Goal: Information Seeking & Learning: Learn about a topic

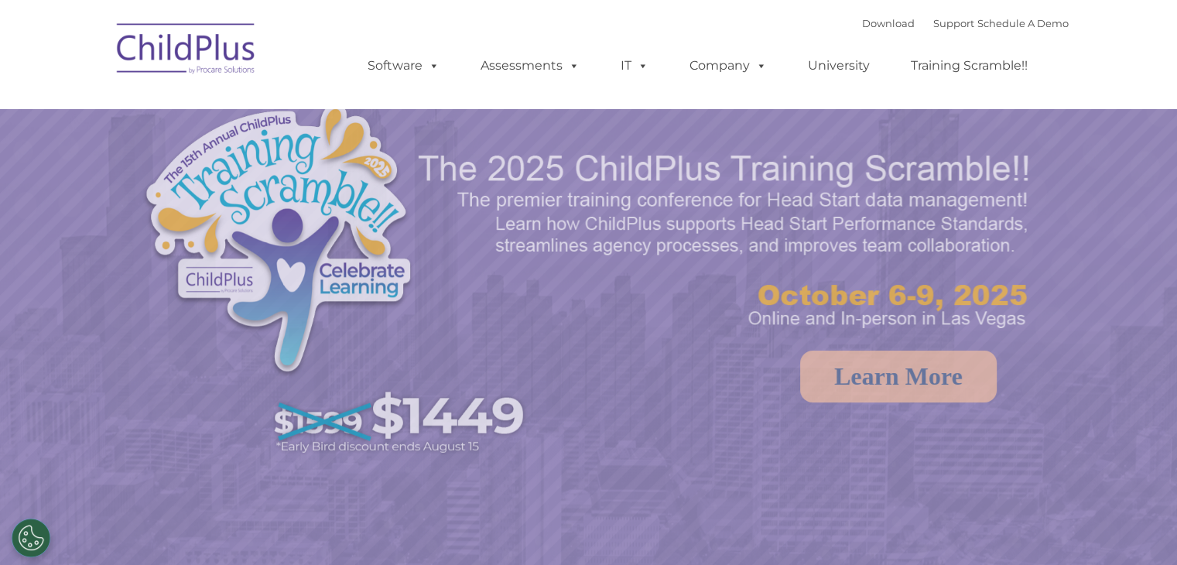
select select "MEDIUM"
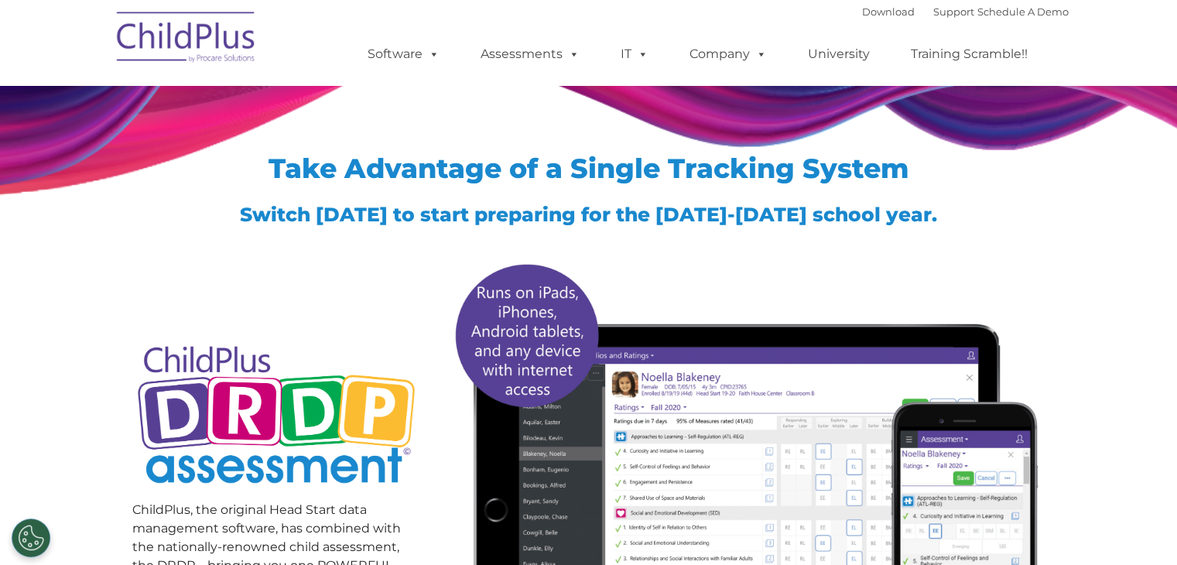
click at [186, 44] on img at bounding box center [186, 39] width 155 height 77
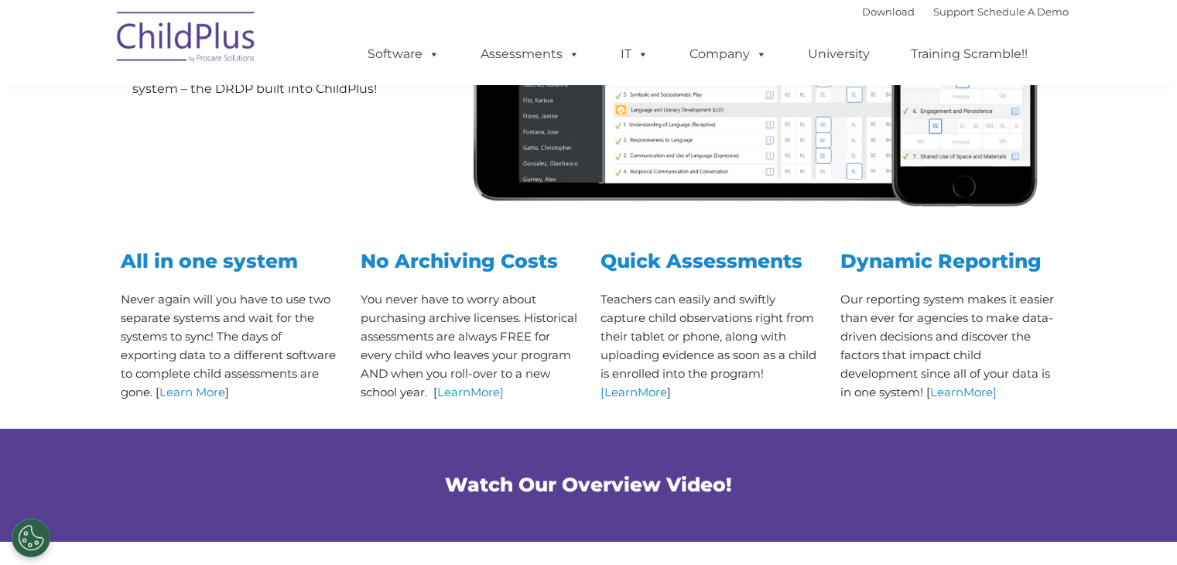
scroll to position [504, 0]
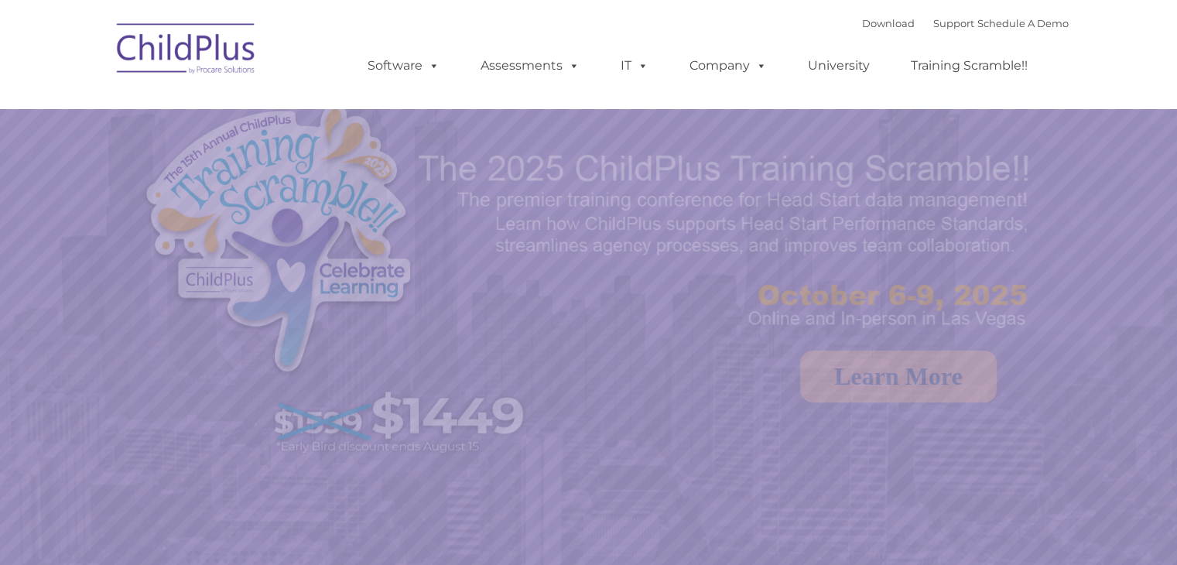
select select "MEDIUM"
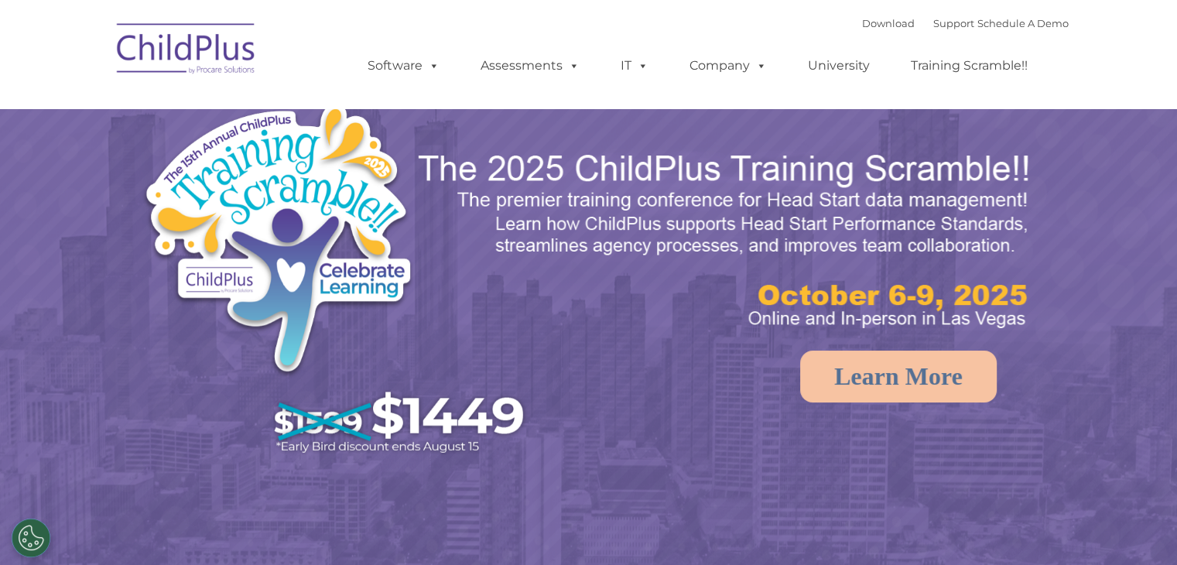
select select "MEDIUM"
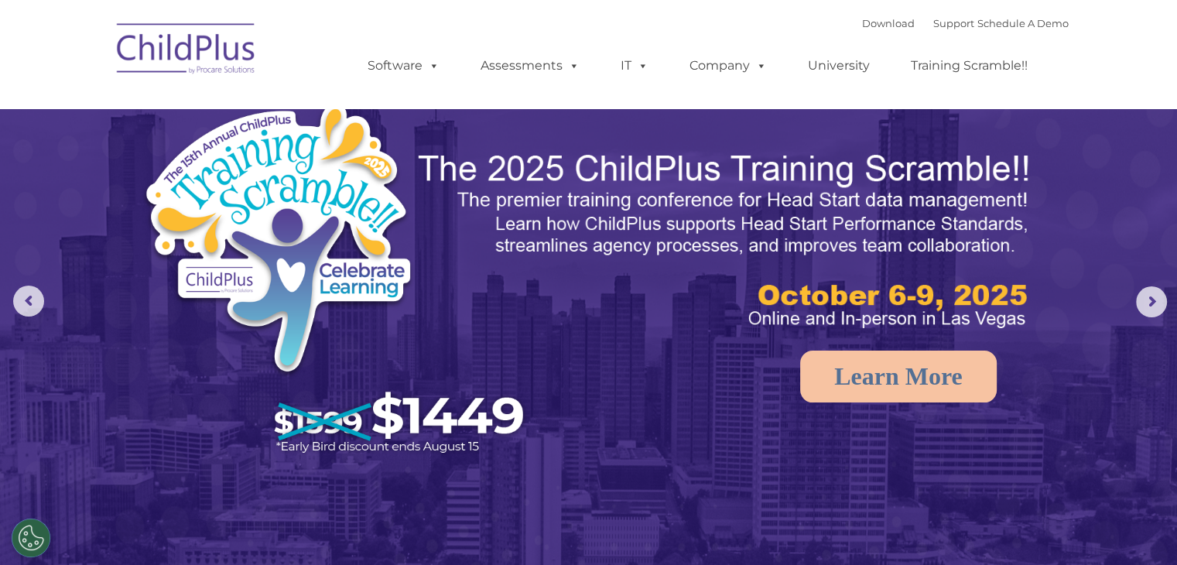
click at [1157, 287] on rs-arrow at bounding box center [1151, 301] width 31 height 31
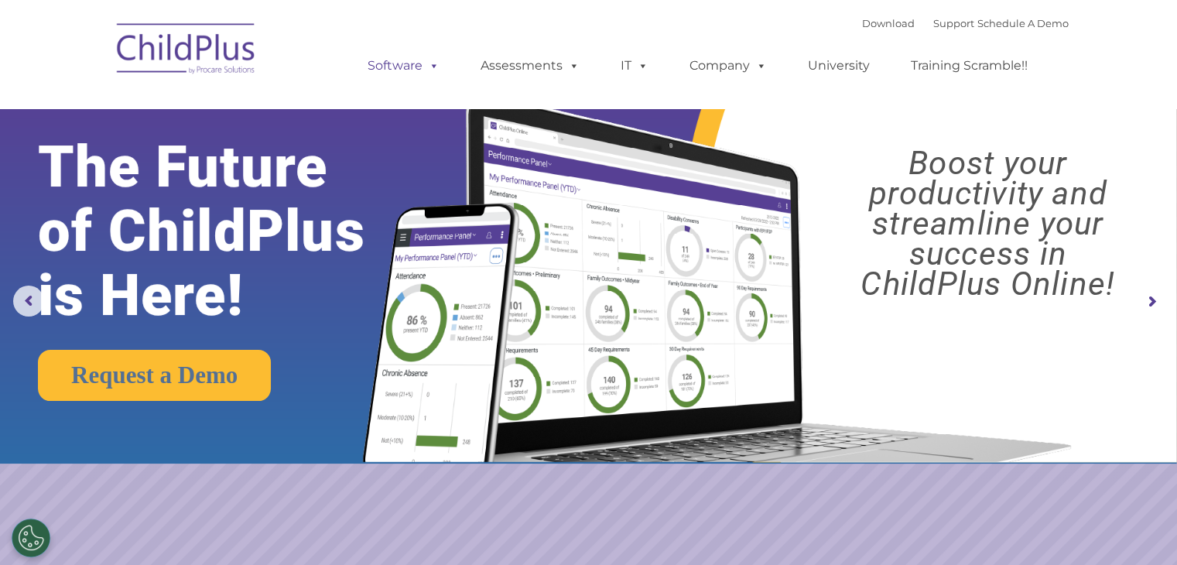
click at [430, 68] on span at bounding box center [430, 65] width 17 height 15
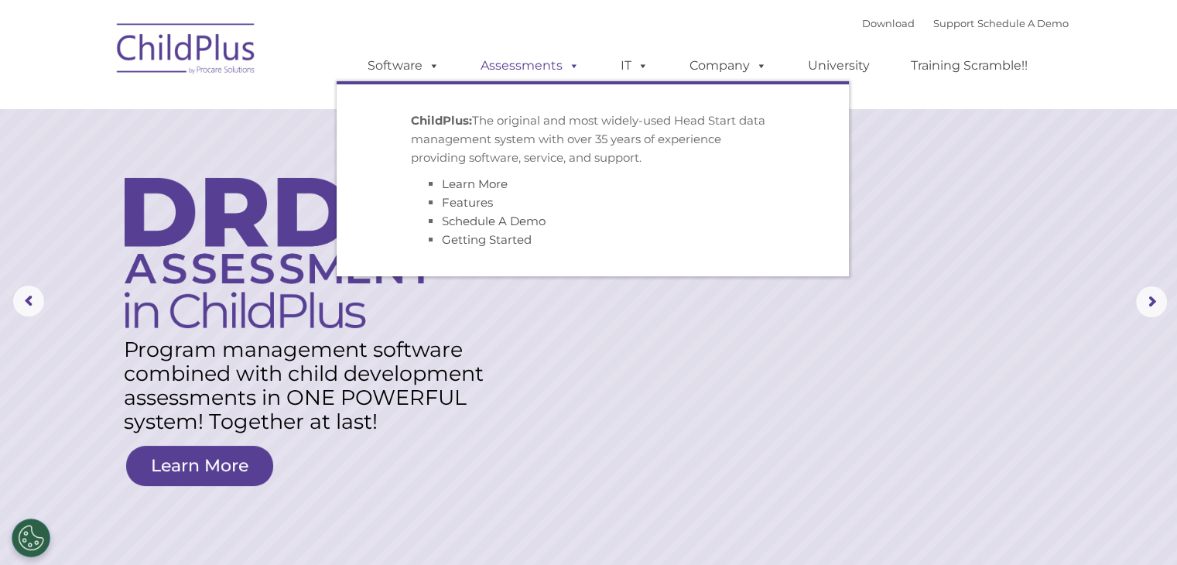
click at [576, 66] on span at bounding box center [570, 65] width 17 height 15
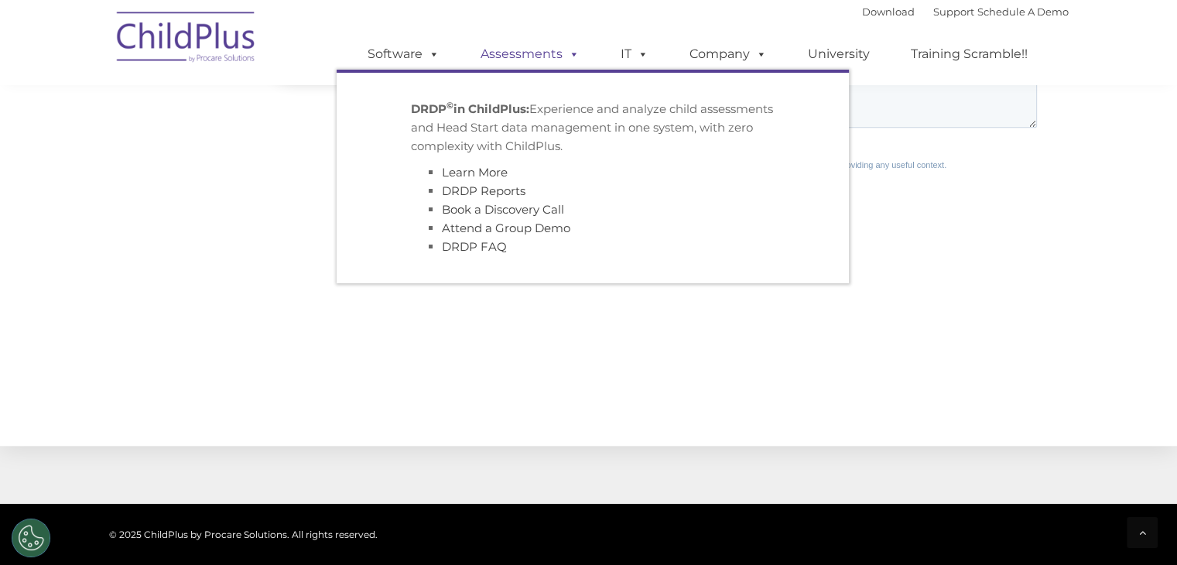
scroll to position [1504, 0]
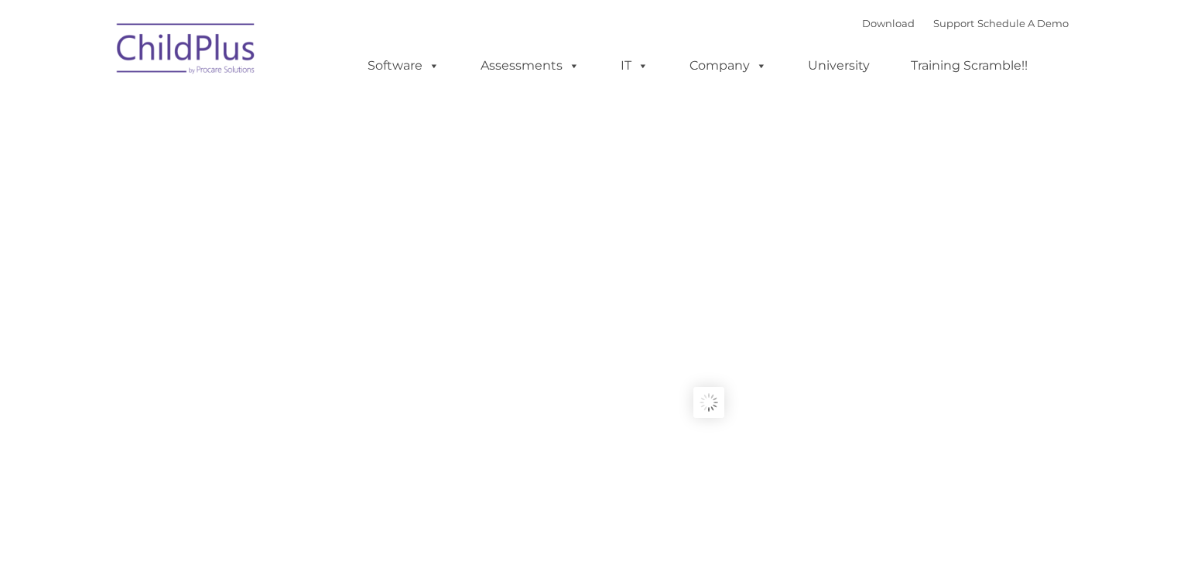
type input ""
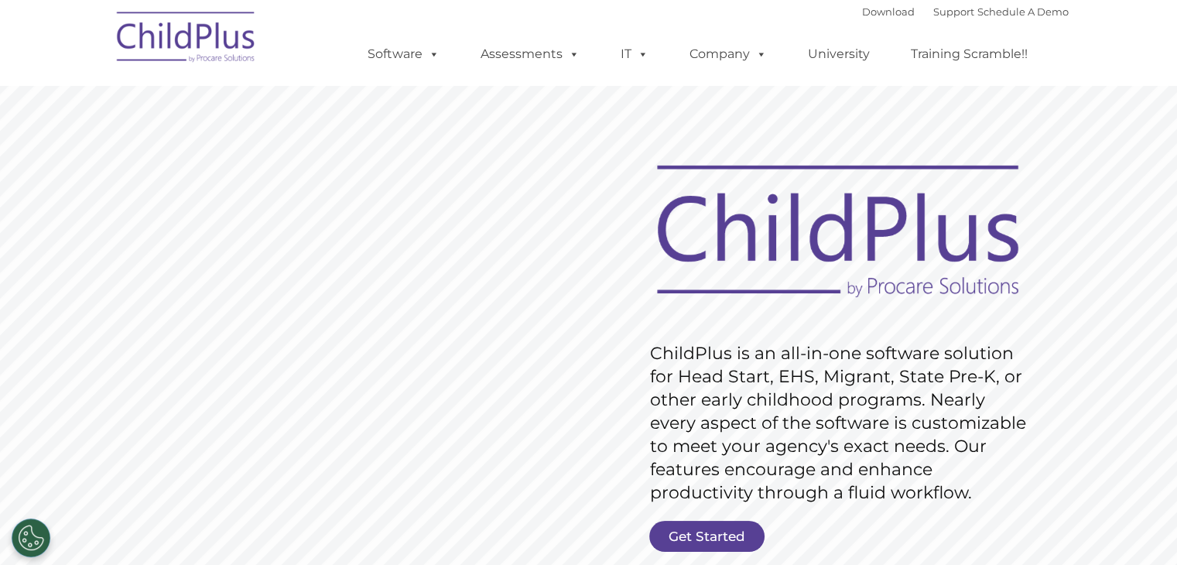
click at [701, 535] on link "Get Started" at bounding box center [706, 536] width 115 height 31
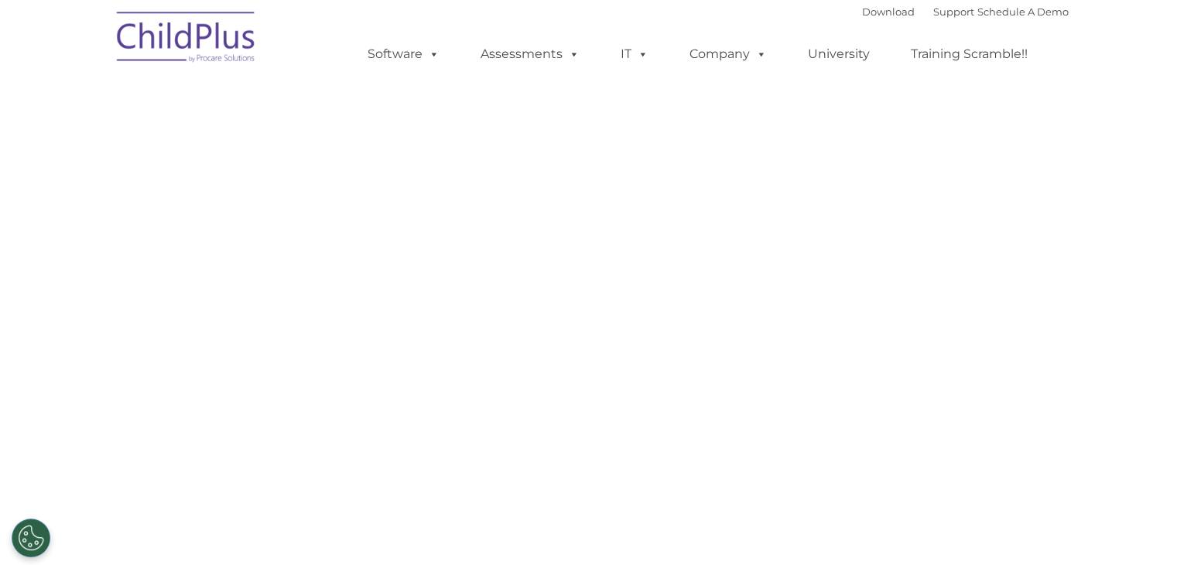
select select "MEDIUM"
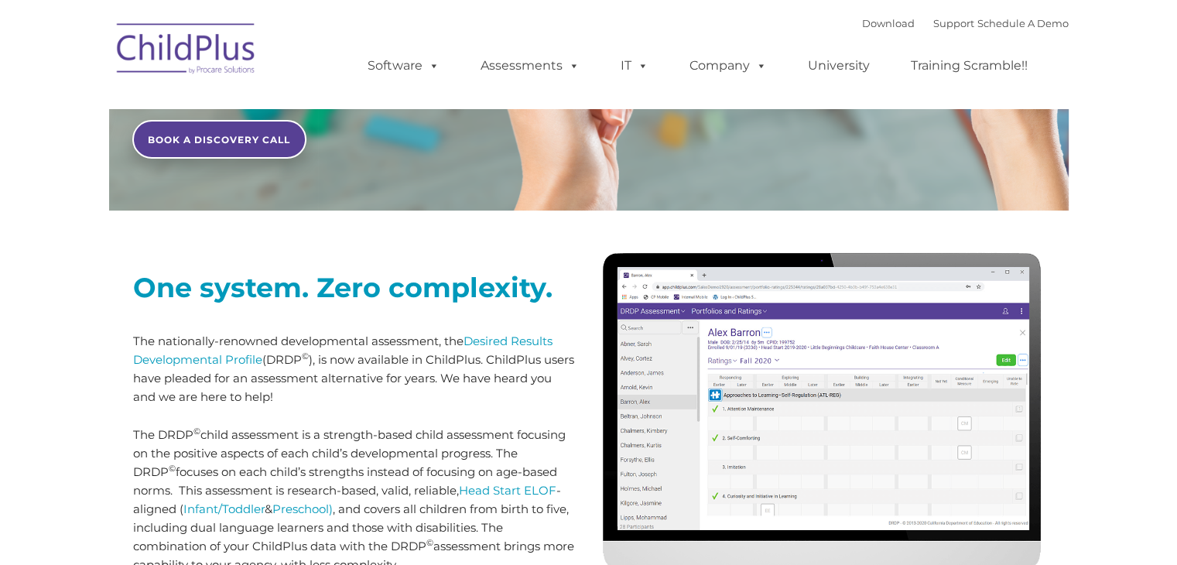
scroll to position [452, 0]
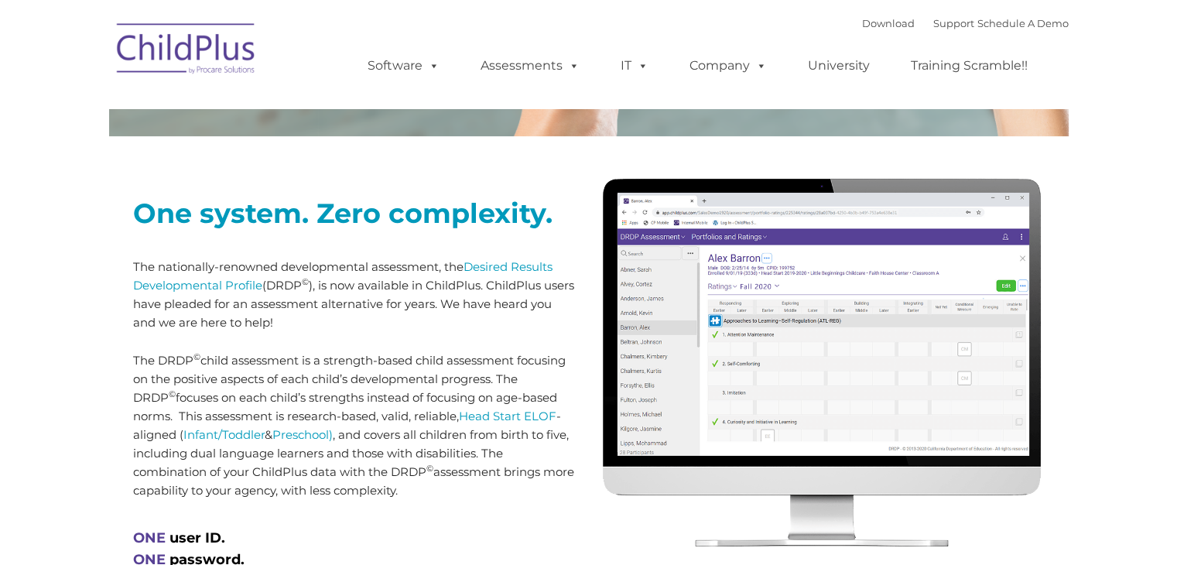
type input ""
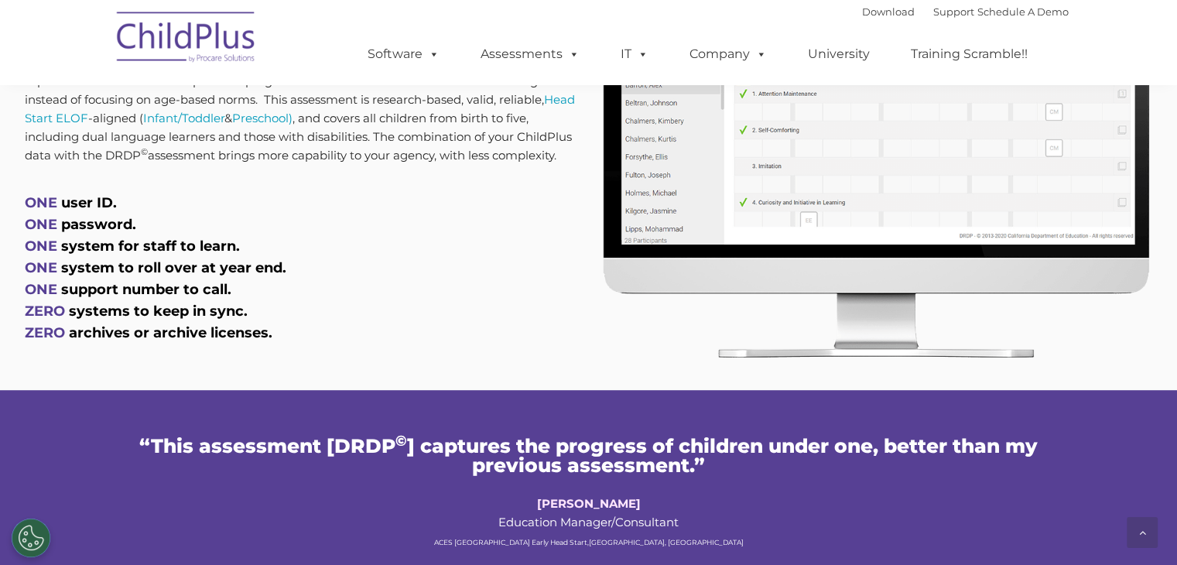
scroll to position [804, 0]
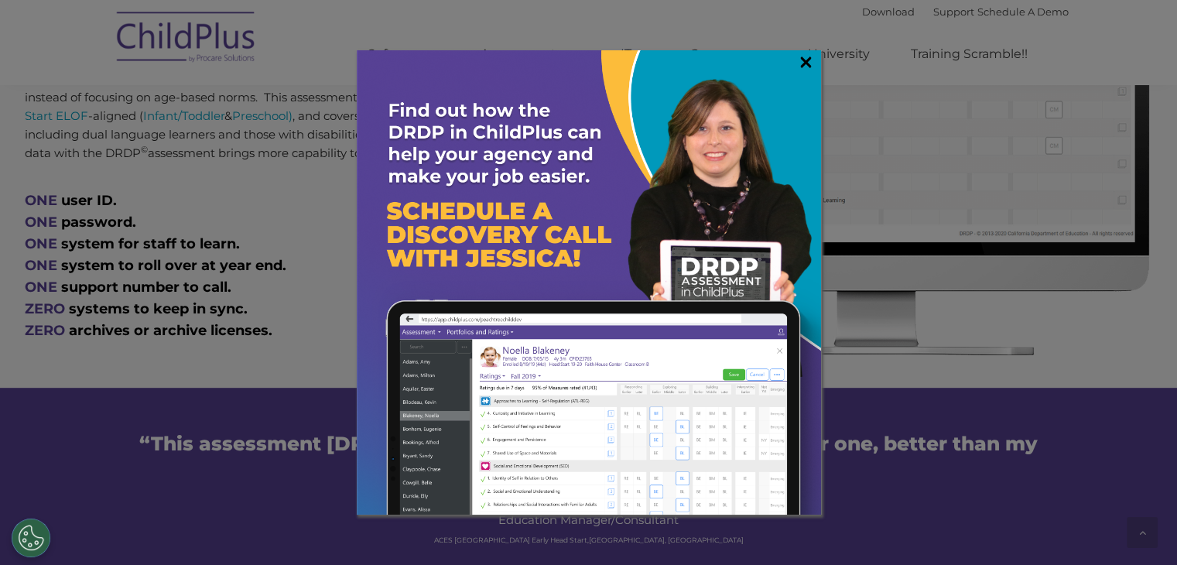
click at [814, 66] on link "×" at bounding box center [806, 61] width 18 height 15
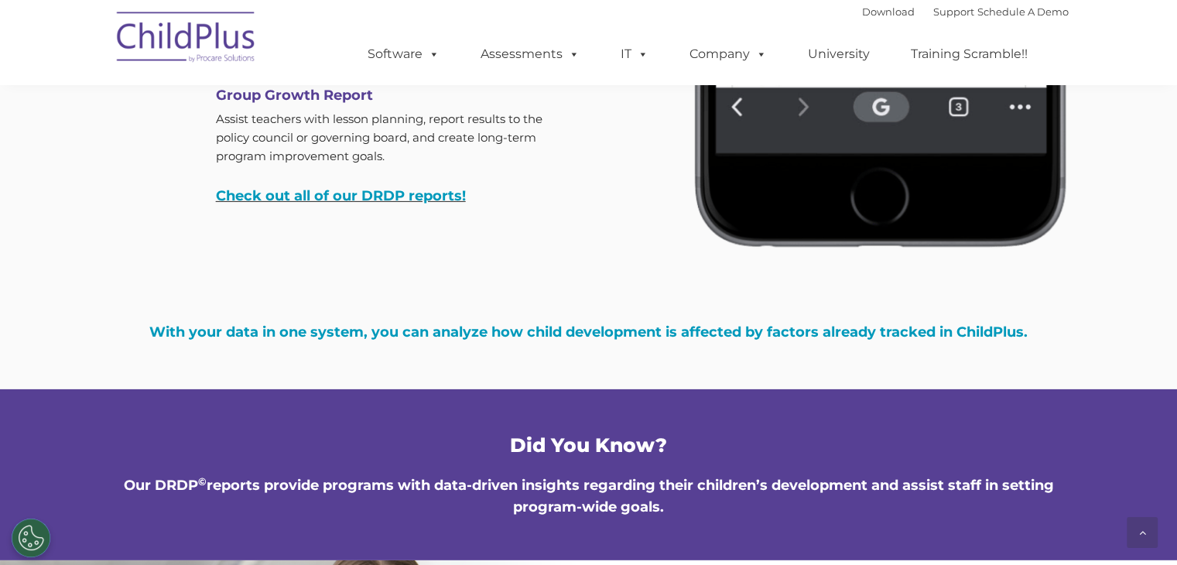
scroll to position [4947, 0]
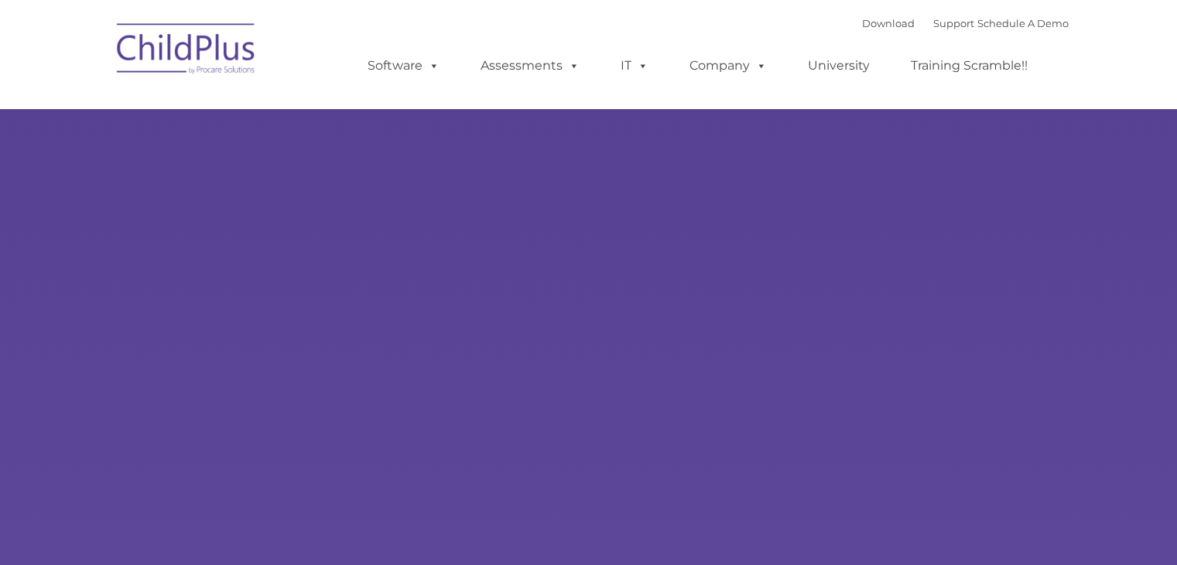
type input ""
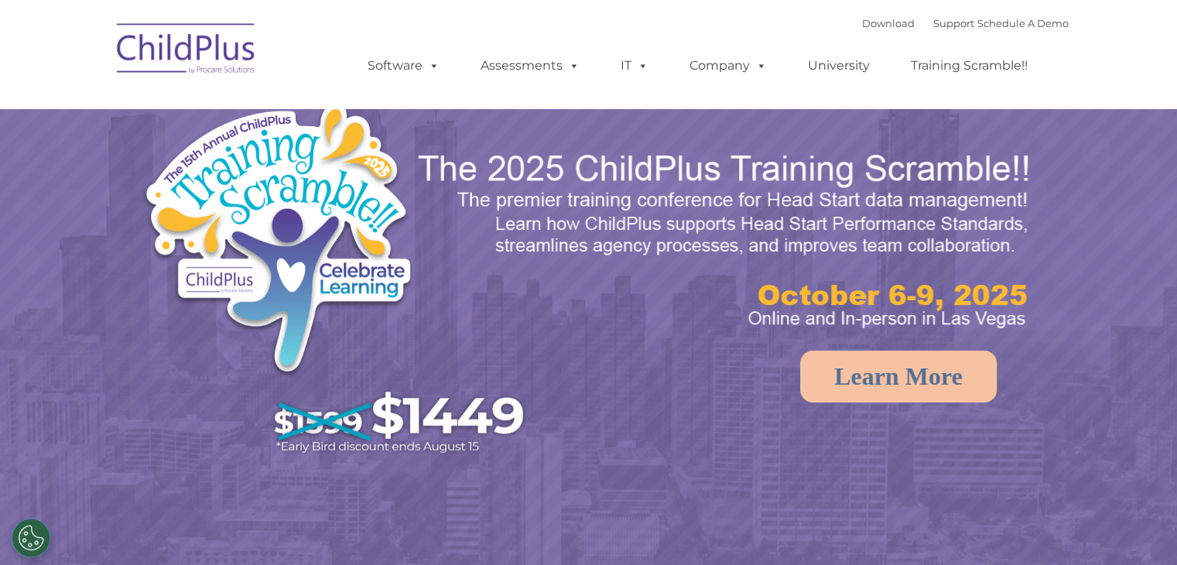
select select "MEDIUM"
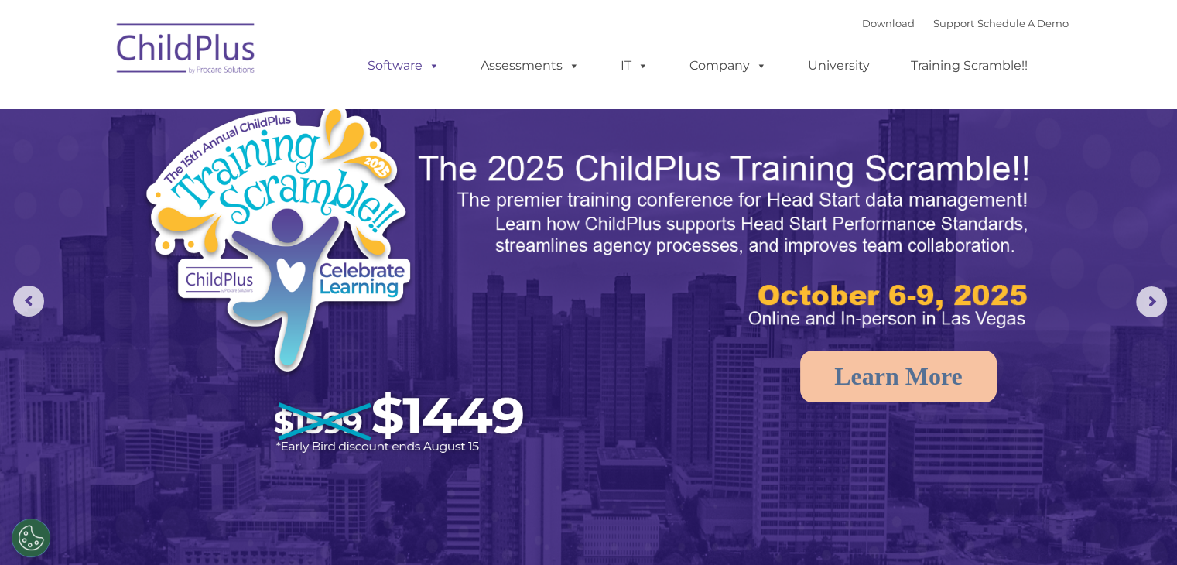
click at [428, 71] on span at bounding box center [430, 65] width 17 height 15
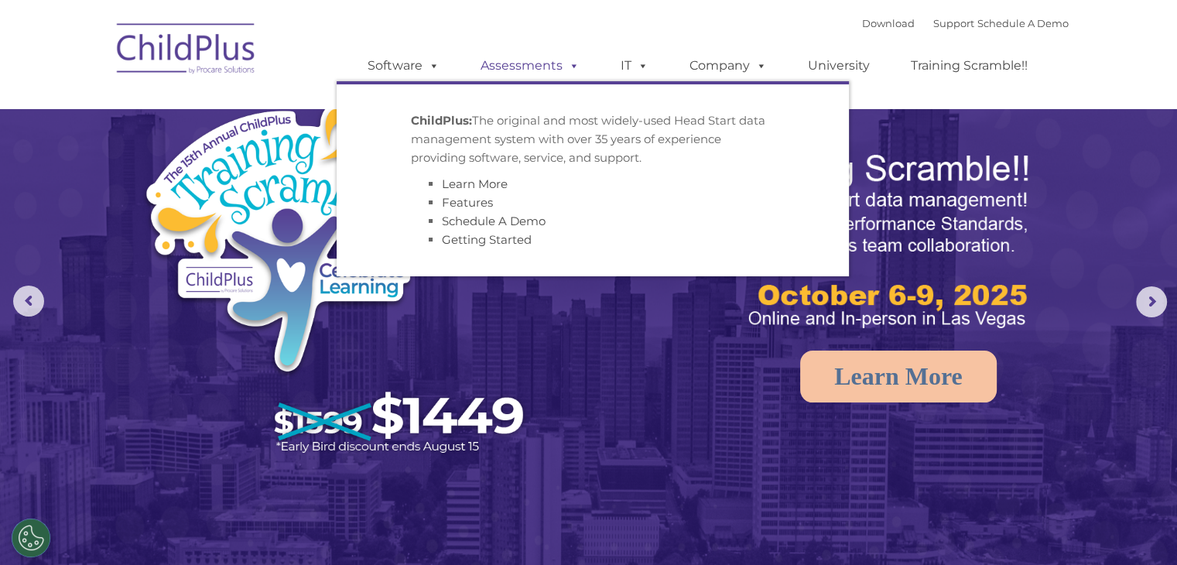
click at [566, 65] on span at bounding box center [570, 65] width 17 height 15
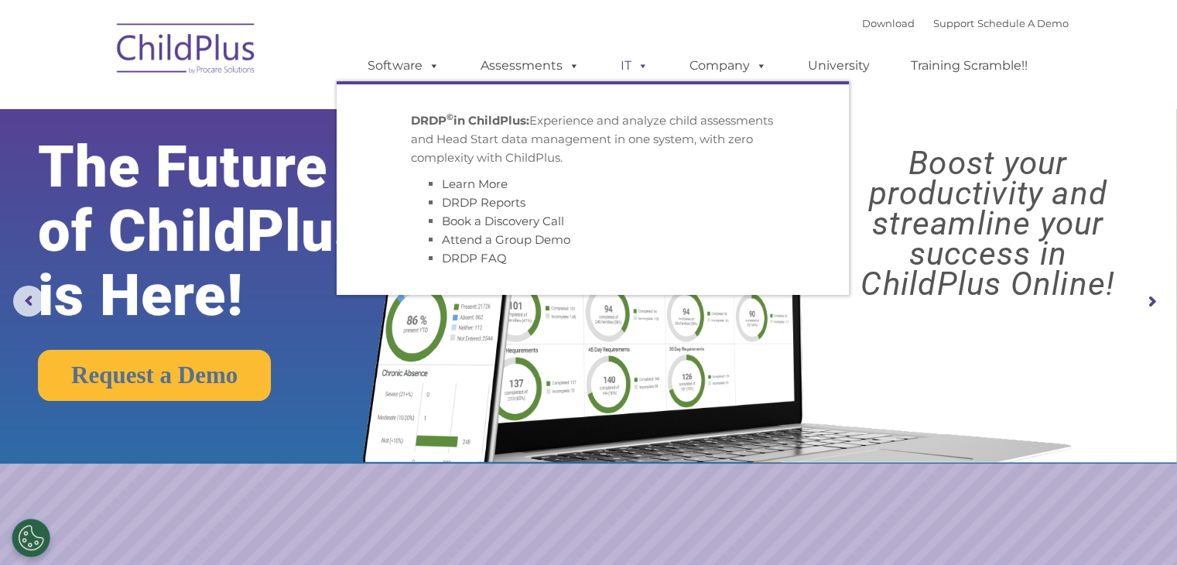
click at [640, 70] on span at bounding box center [639, 65] width 17 height 15
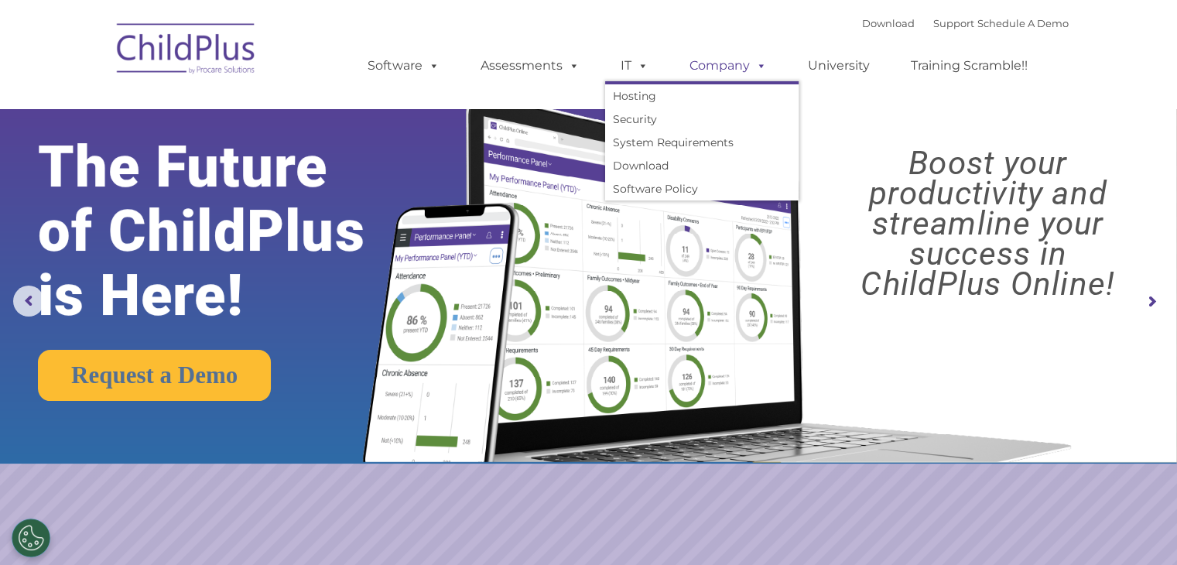
click at [750, 65] on span at bounding box center [758, 65] width 17 height 15
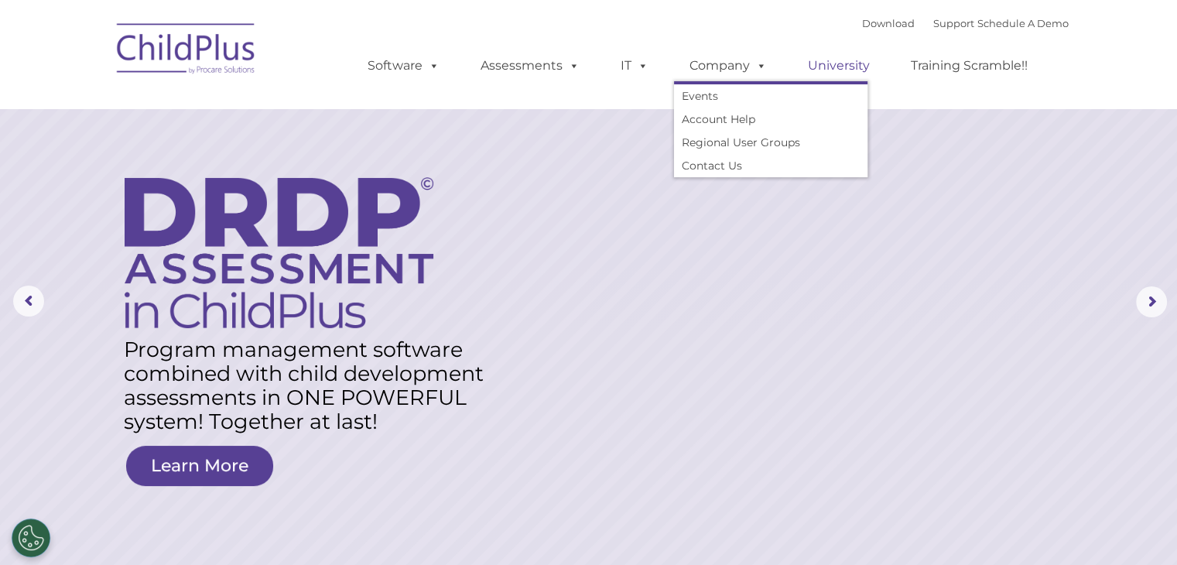
click at [839, 59] on link "University" at bounding box center [838, 65] width 93 height 31
click at [942, 71] on link "Training Scramble!!" at bounding box center [969, 65] width 148 height 31
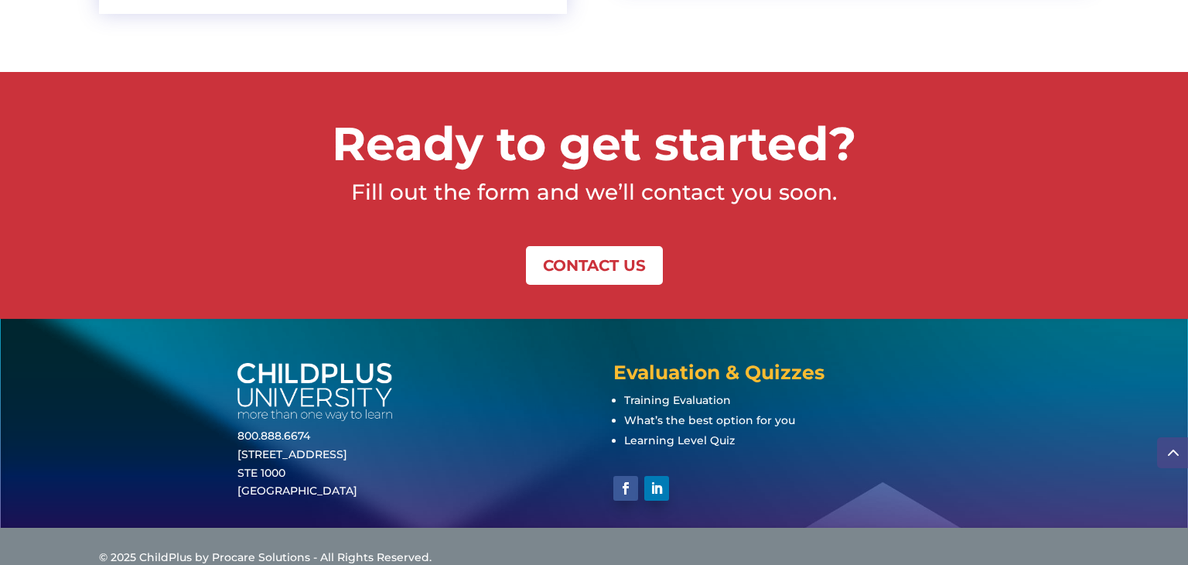
scroll to position [3431, 0]
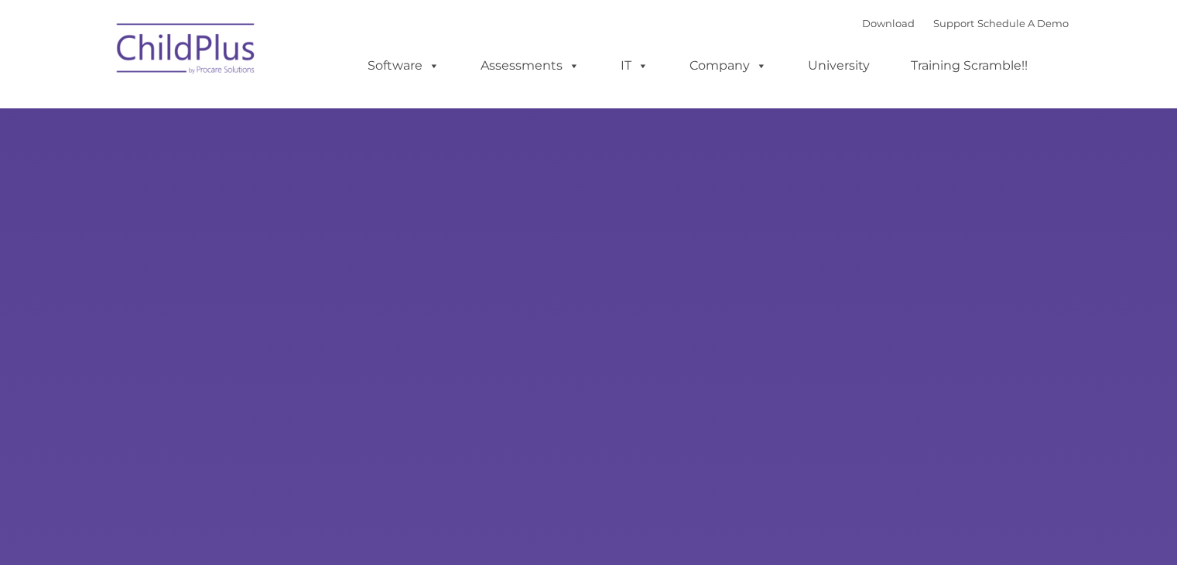
type input ""
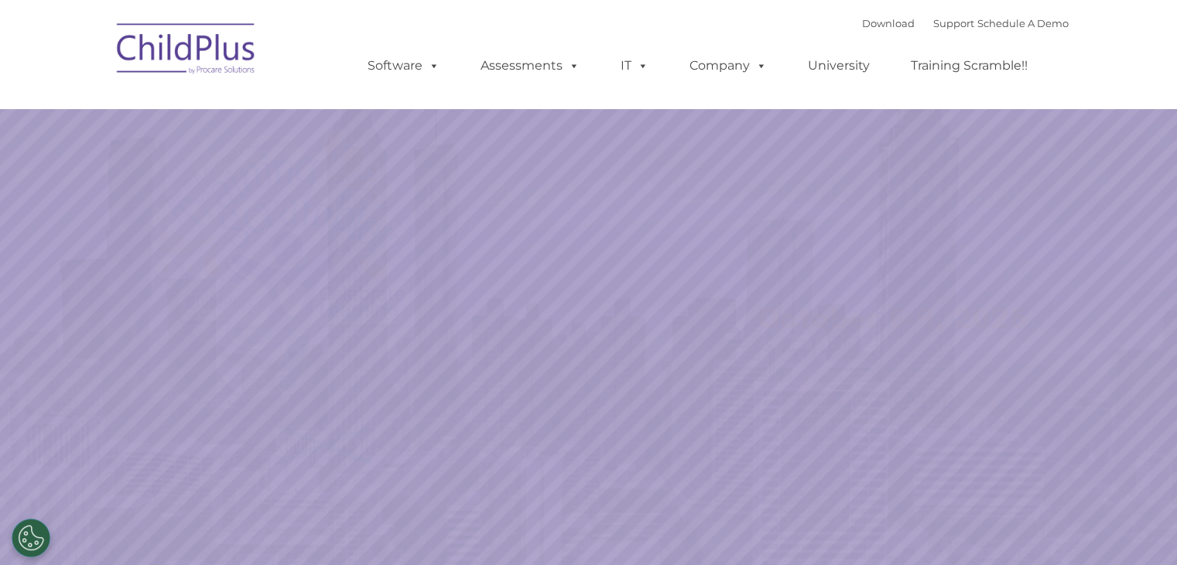
select select "MEDIUM"
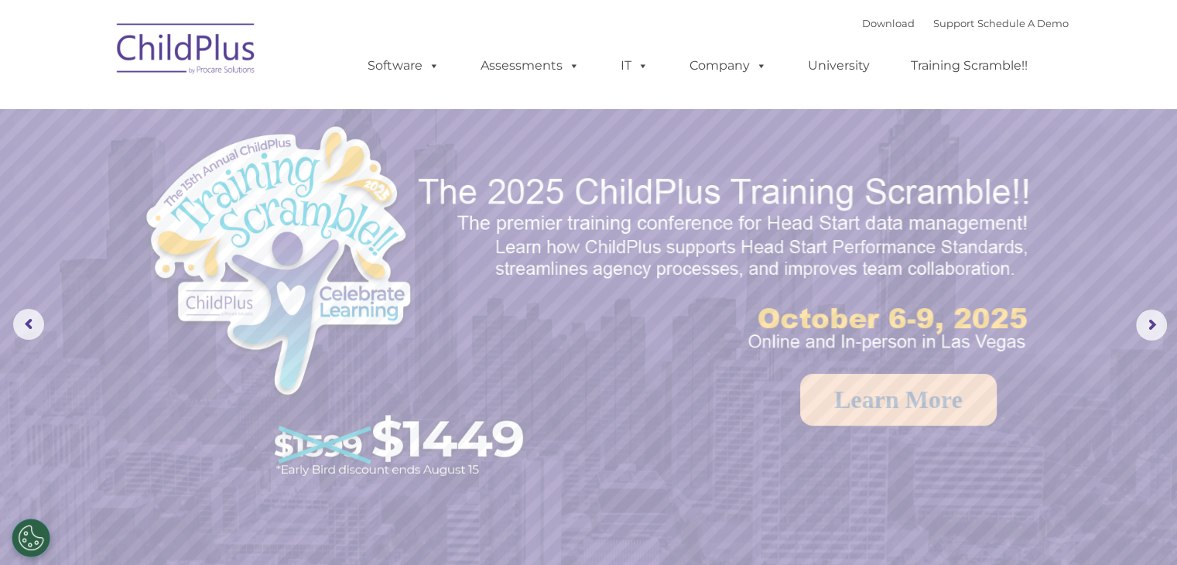
click at [1145, 322] on rs-arrow at bounding box center [1151, 324] width 31 height 31
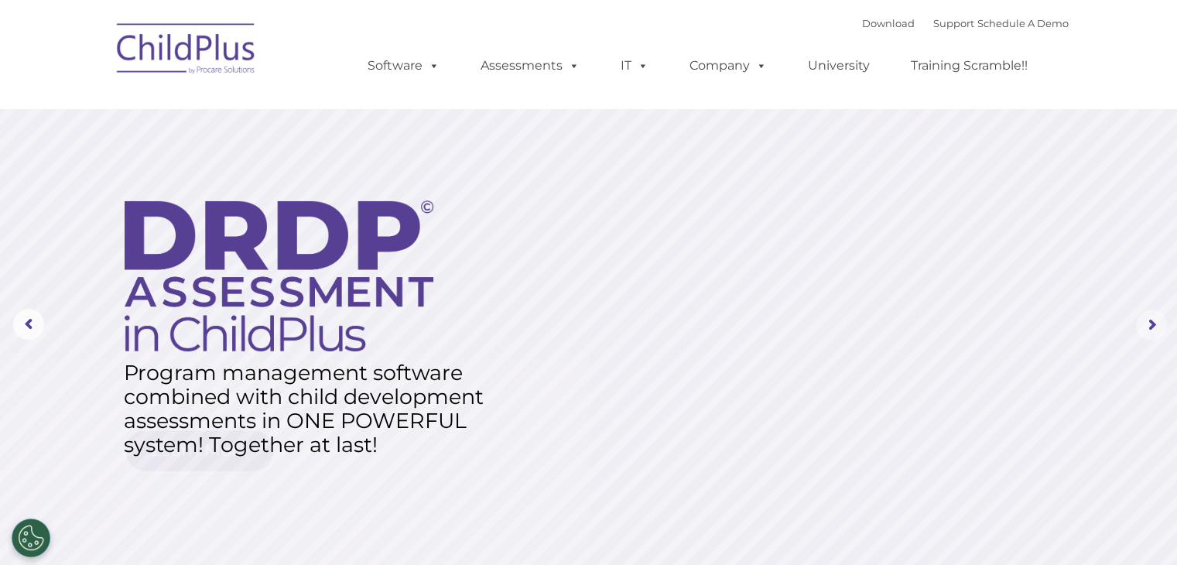
click at [1156, 317] on rs-arrow at bounding box center [1151, 324] width 31 height 31
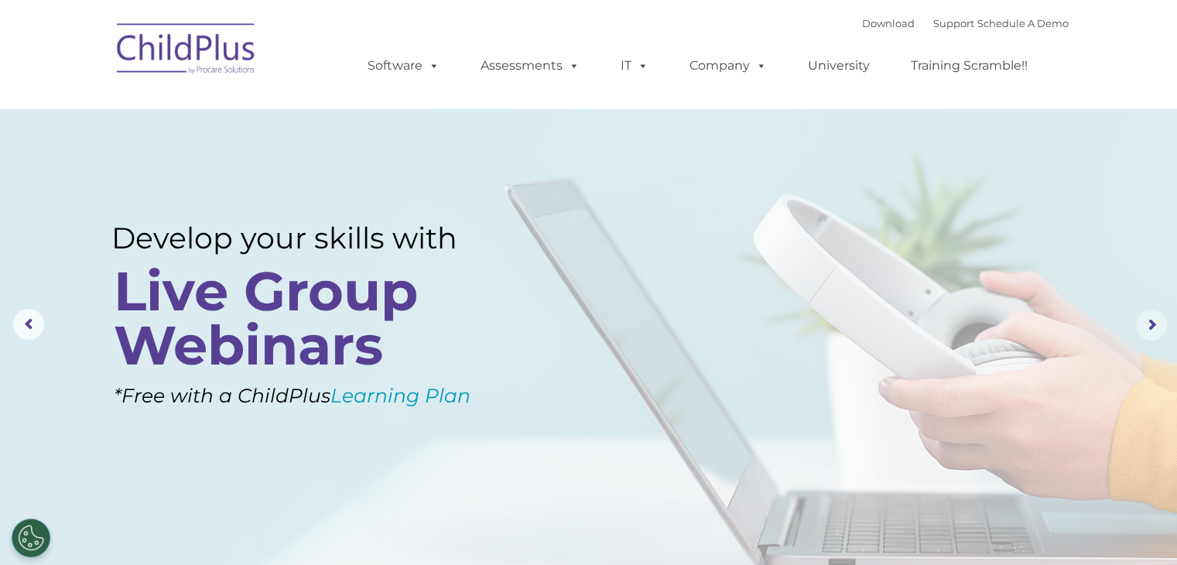
click at [1148, 317] on rs-arrow at bounding box center [1151, 324] width 31 height 31
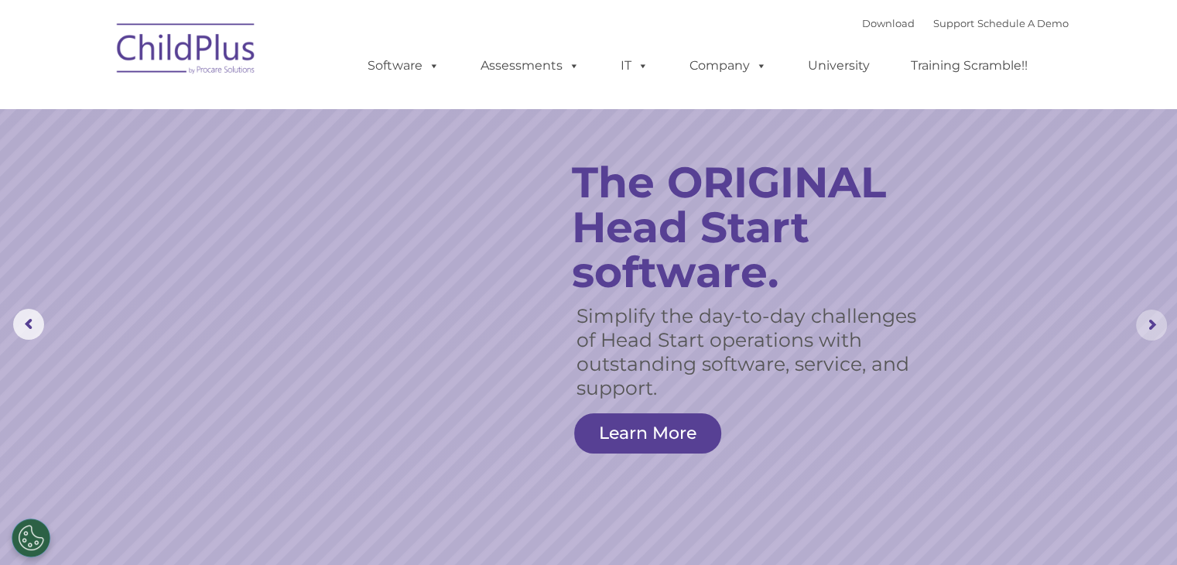
click at [1151, 325] on rs-arrow at bounding box center [1151, 324] width 31 height 31
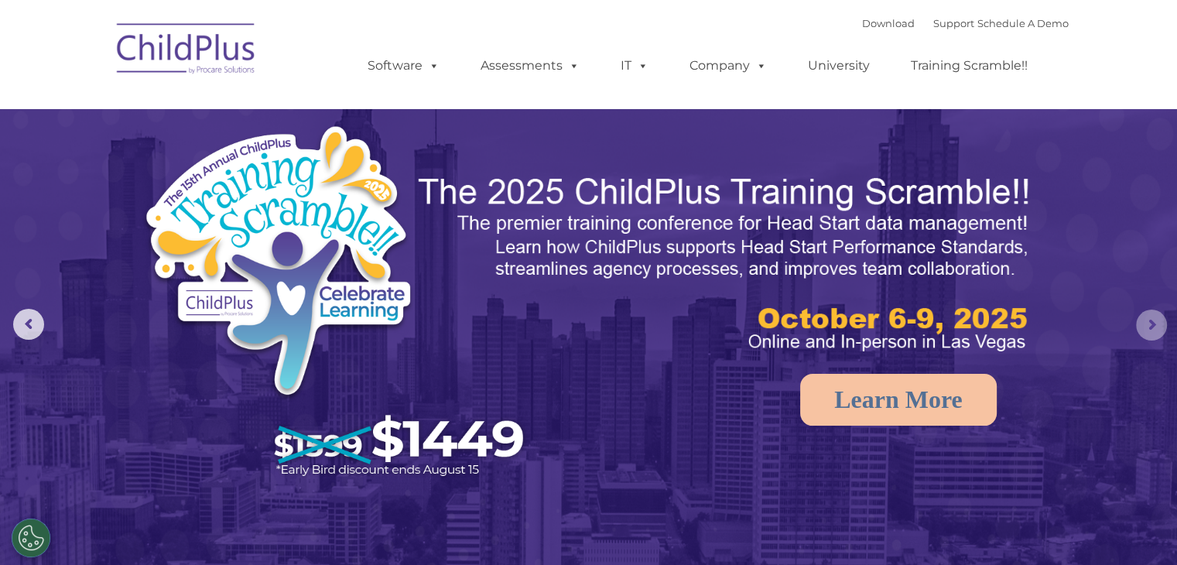
click at [1149, 329] on rs-arrow at bounding box center [1151, 324] width 31 height 31
